Goal: Communication & Community: Answer question/provide support

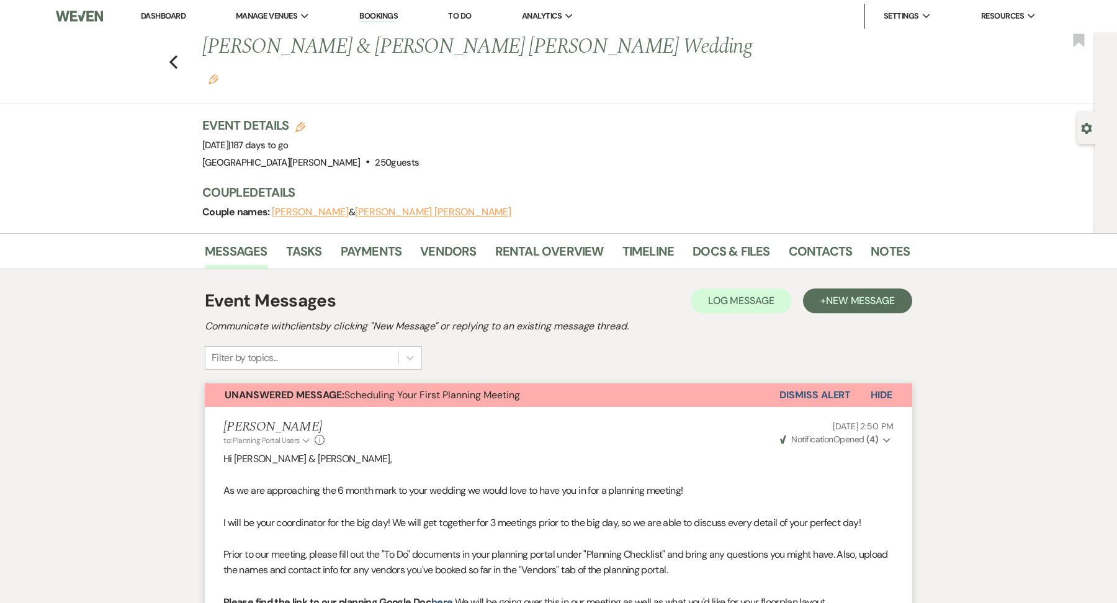
click at [174, 16] on link "Dashboard" at bounding box center [163, 16] width 45 height 11
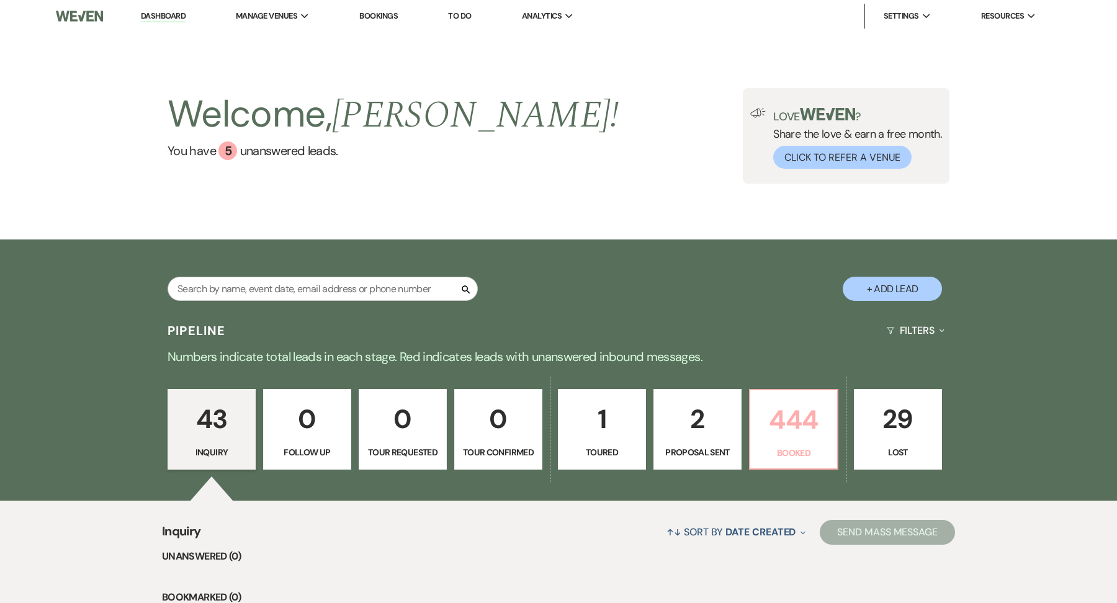
click at [770, 419] on p "444" at bounding box center [794, 420] width 72 height 42
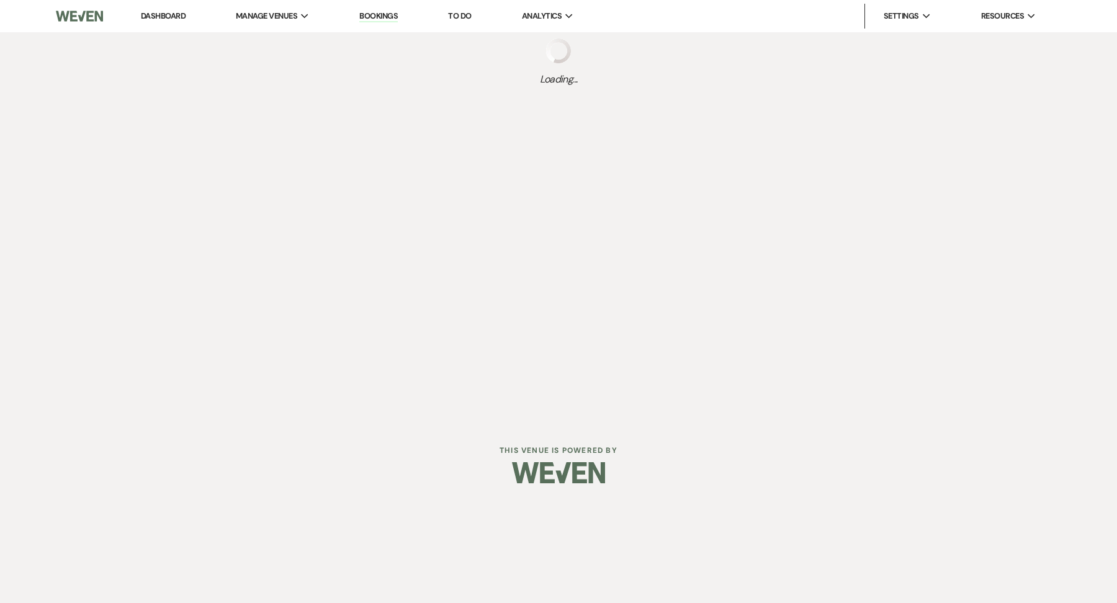
click at [357, 395] on div "Dashboard Manage Venues Expand [GEOGRAPHIC_DATA][PERSON_NAME] [GEOGRAPHIC_DATA]…" at bounding box center [558, 211] width 1117 height 422
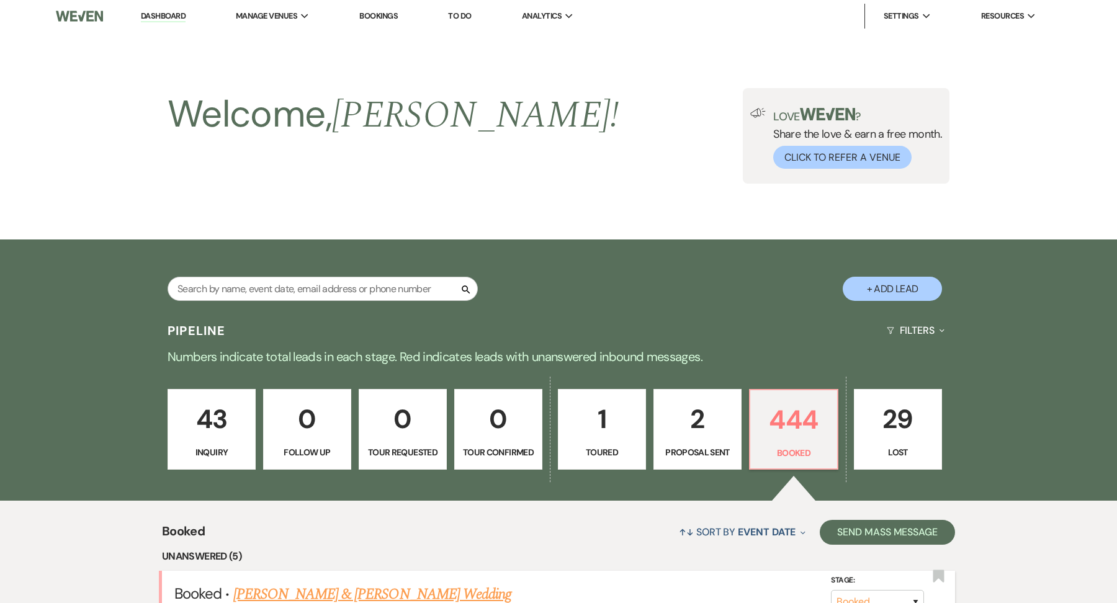
scroll to position [199, 0]
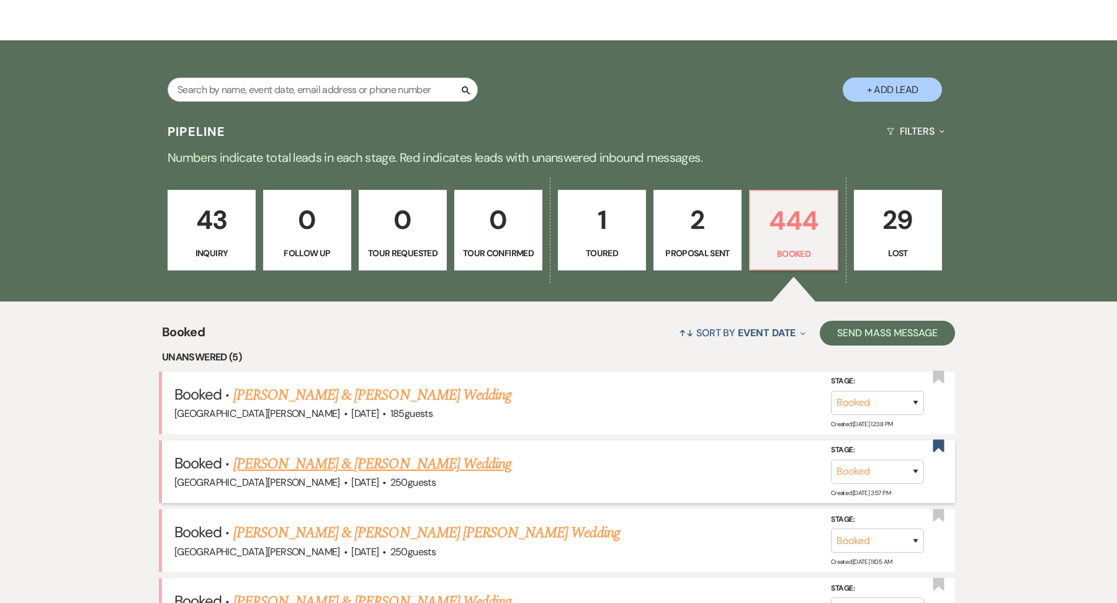
click at [355, 462] on link "[PERSON_NAME] & [PERSON_NAME] Wedding" at bounding box center [372, 464] width 278 height 22
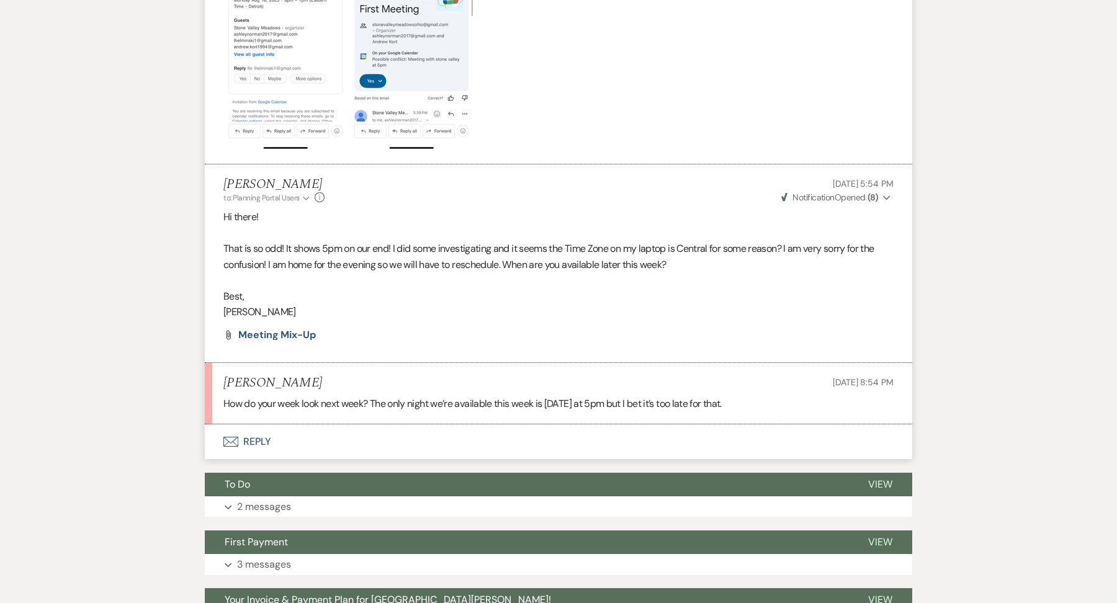
scroll to position [4259, 0]
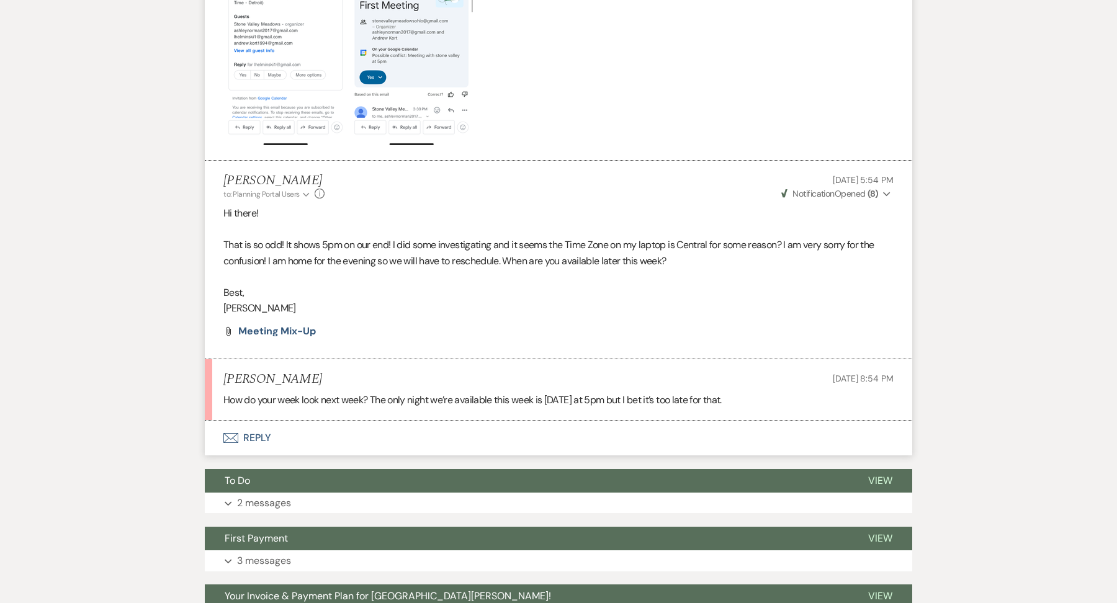
click at [483, 421] on button "Envelope Reply" at bounding box center [558, 438] width 707 height 35
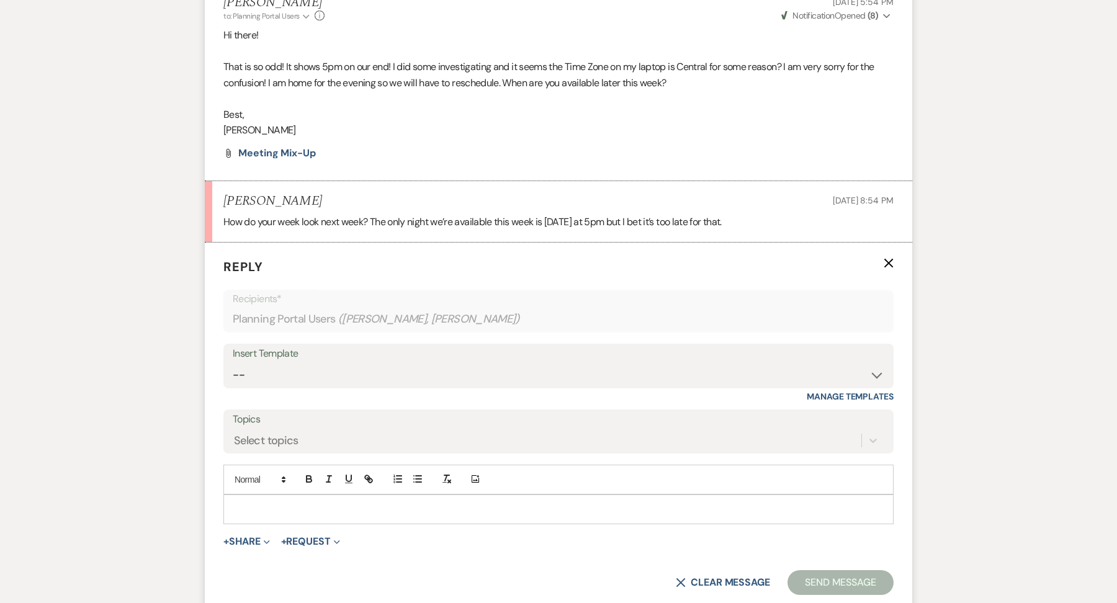
scroll to position [4451, 0]
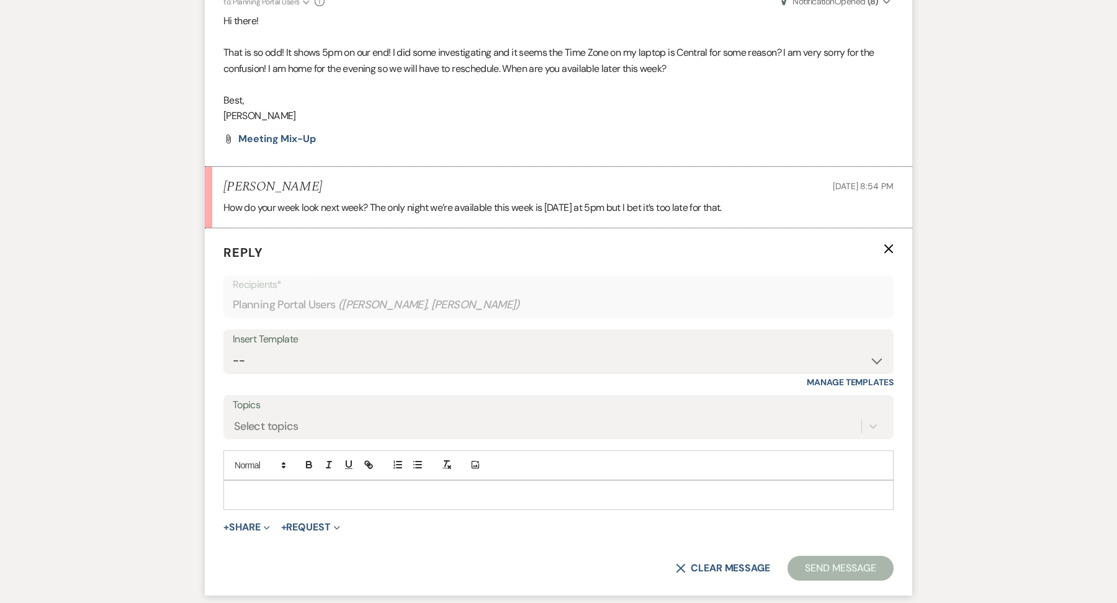
click at [257, 488] on p at bounding box center [558, 495] width 650 height 14
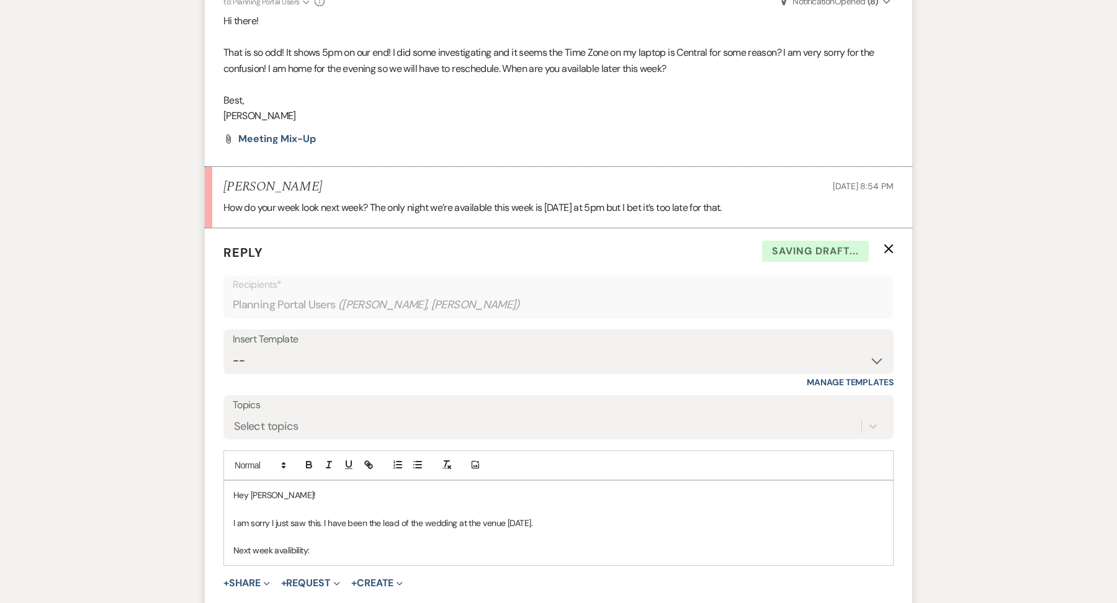
click at [289, 544] on p "Next week avalibility:" at bounding box center [558, 551] width 650 height 14
click at [348, 544] on p "Next week availability:" at bounding box center [558, 551] width 650 height 14
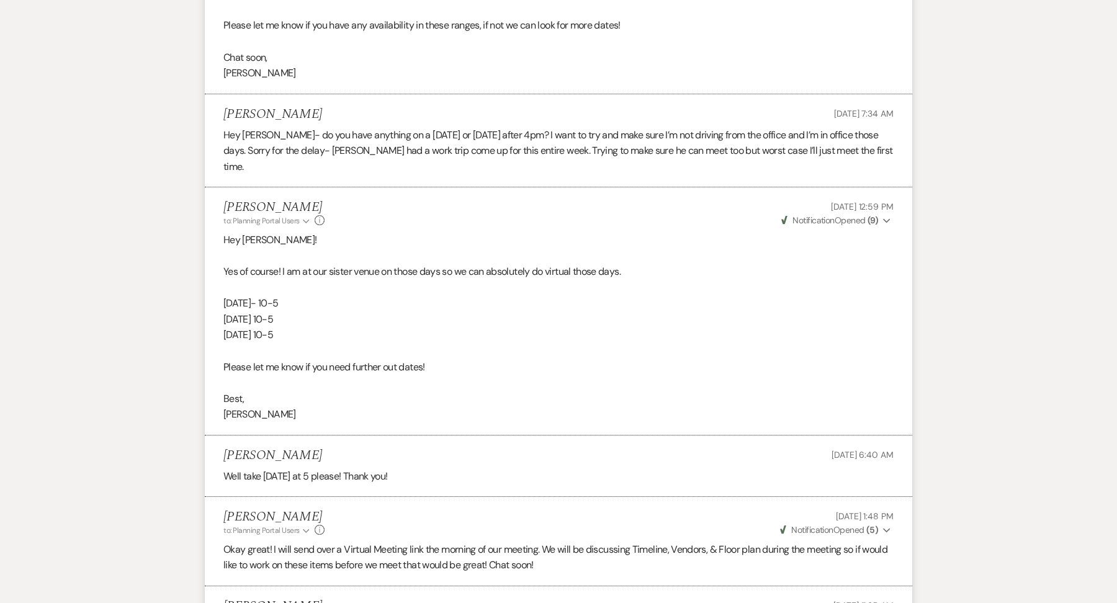
scroll to position [2255, 0]
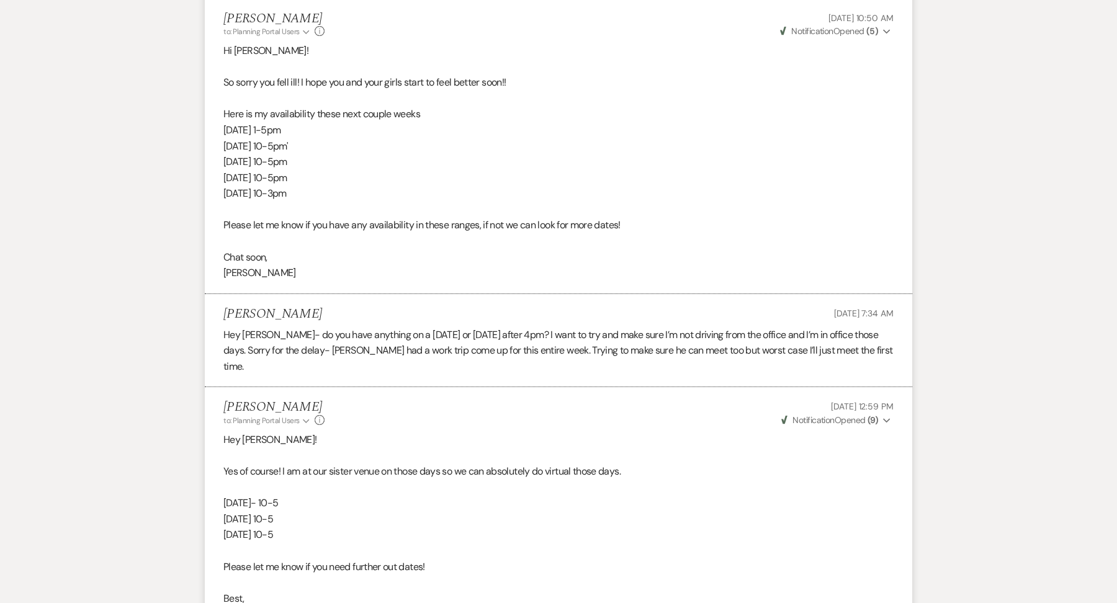
drag, startPoint x: 330, startPoint y: 169, endPoint x: 212, endPoint y: 109, distance: 132.7
click at [215, 110] on li "[PERSON_NAME] to: Planning Portal Users Expand Info [DATE] 10:50 AM Weven Check…" at bounding box center [558, 146] width 707 height 295
click at [314, 138] on p "[DATE] 10-5pm'" at bounding box center [558, 146] width 670 height 16
drag, startPoint x: 274, startPoint y: 127, endPoint x: 307, endPoint y: 132, distance: 33.3
click at [307, 138] on p "[DATE] 10-5pm'" at bounding box center [558, 146] width 670 height 16
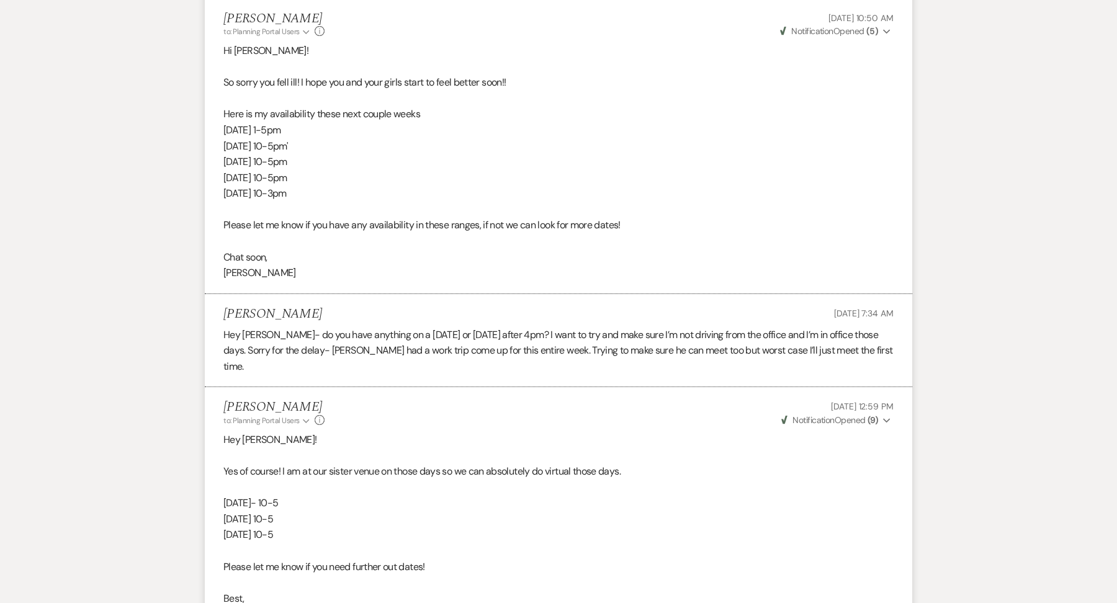
copy p "10-5pm"
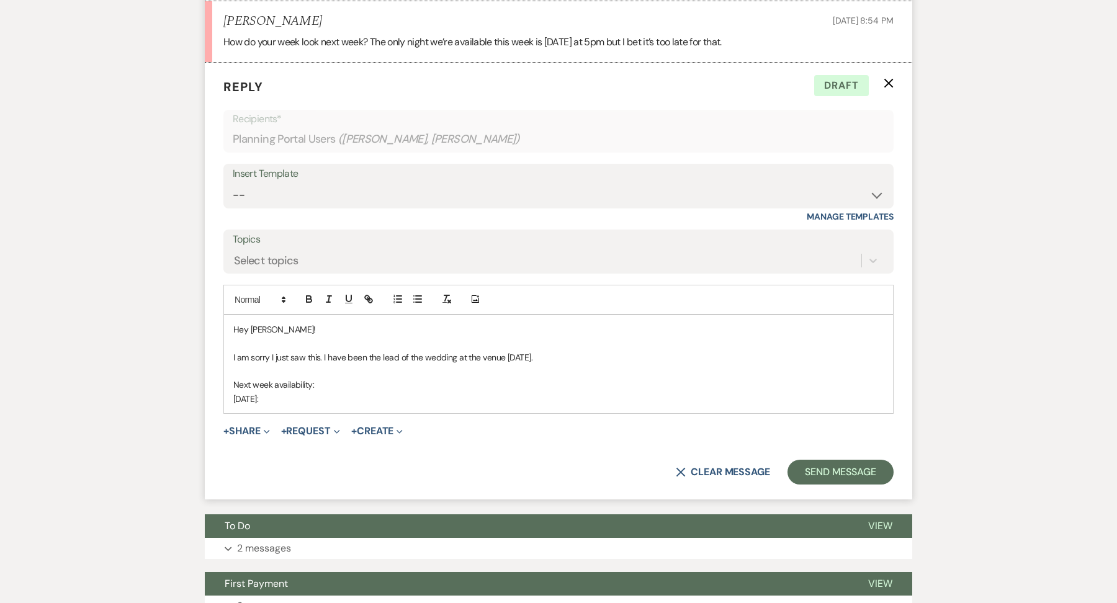
scroll to position [4616, 0]
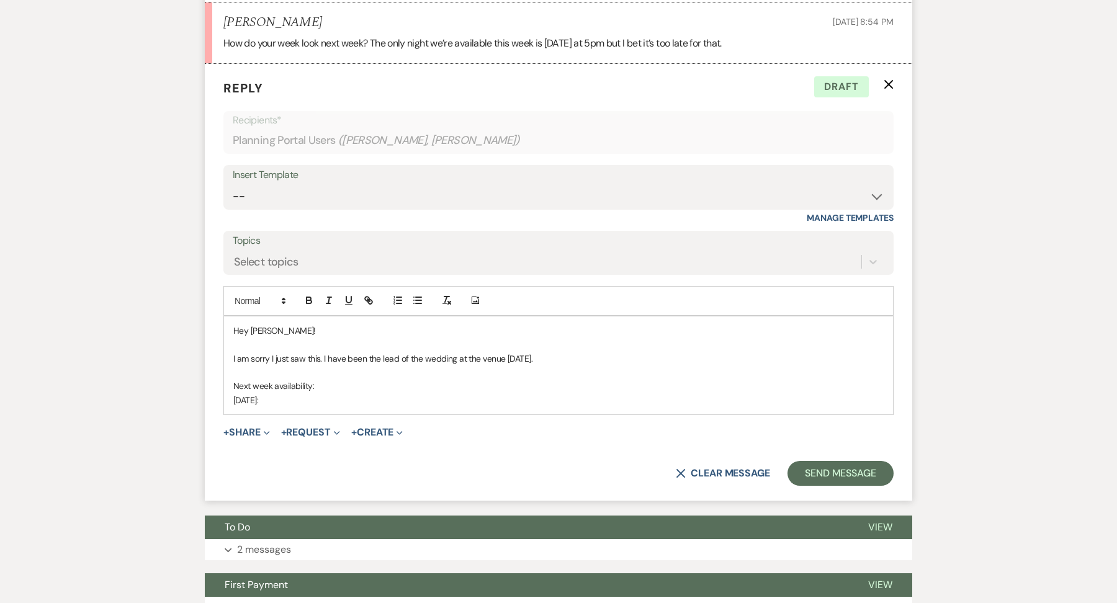
click at [317, 393] on p "[DATE]:" at bounding box center [558, 400] width 650 height 14
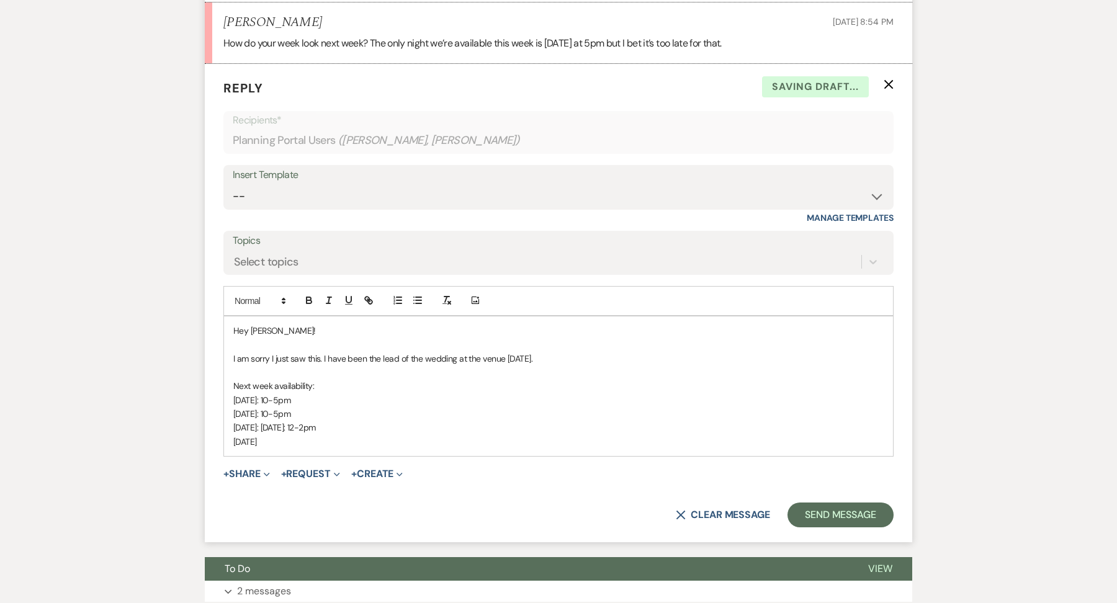
click at [278, 421] on p "[DATE]: [DATE]: 12-2pm" at bounding box center [558, 428] width 650 height 14
click at [320, 435] on p "[DATE]" at bounding box center [558, 442] width 650 height 14
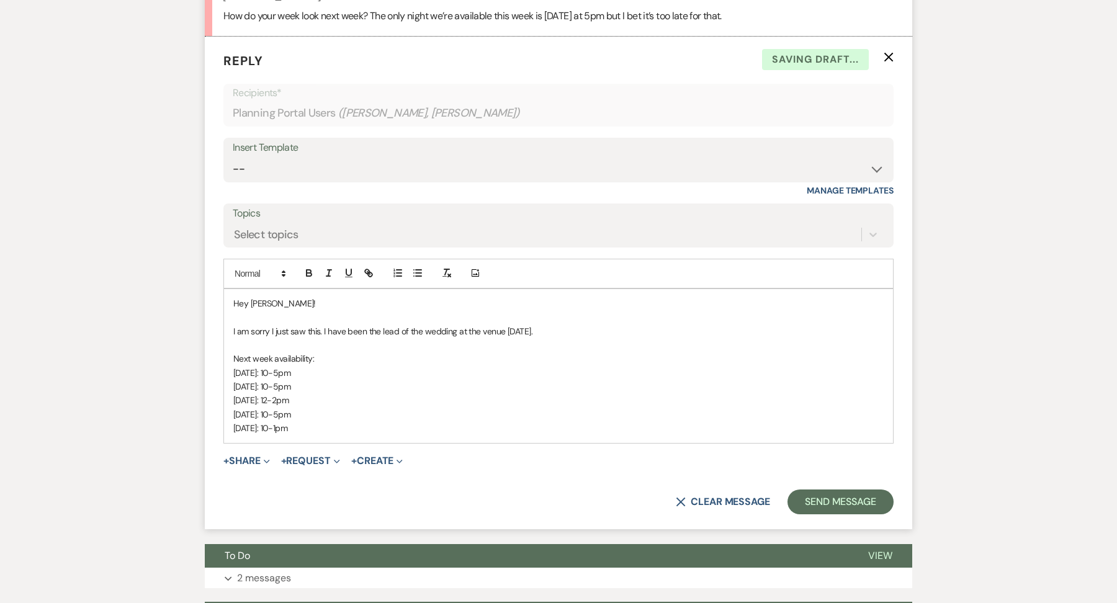
scroll to position [4654, 0]
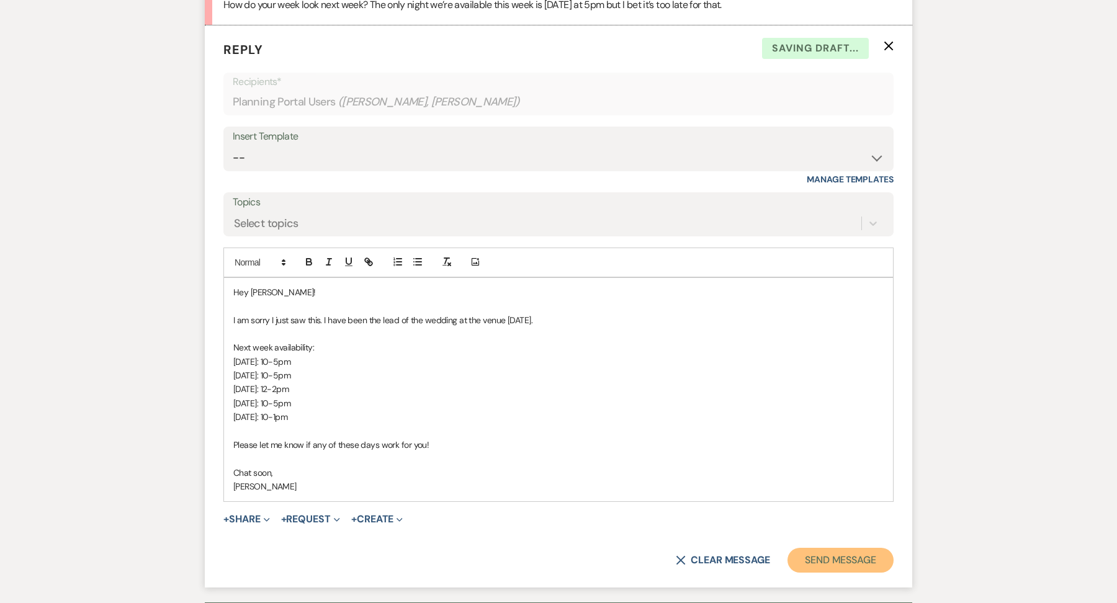
click at [858, 548] on button "Send Message" at bounding box center [841, 560] width 106 height 25
